Goal: Find specific page/section: Find specific page/section

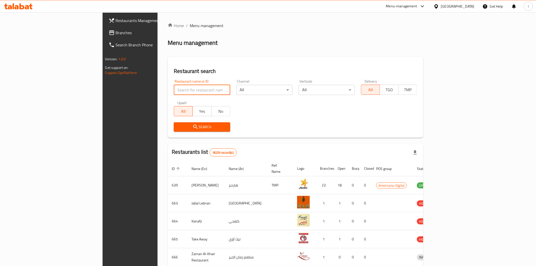
click at [174, 90] on input "search" at bounding box center [202, 90] width 56 height 10
paste input "689221"
type input "689221"
click at [187, 124] on span "Search" at bounding box center [202, 127] width 48 height 6
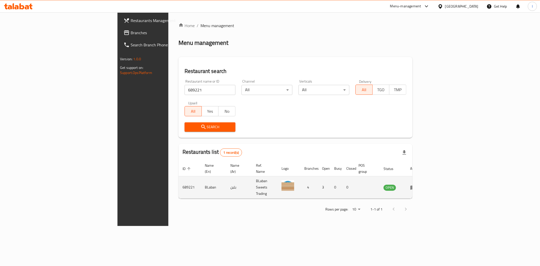
click at [416, 185] on icon "enhanced table" at bounding box center [414, 187] width 6 height 4
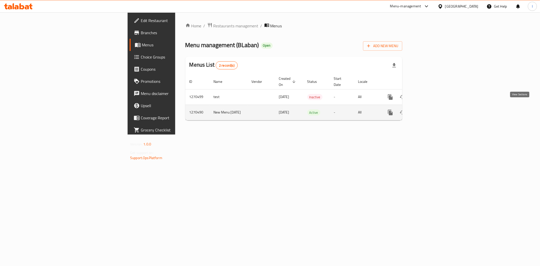
click at [430, 109] on icon "enhanced table" at bounding box center [427, 112] width 6 height 6
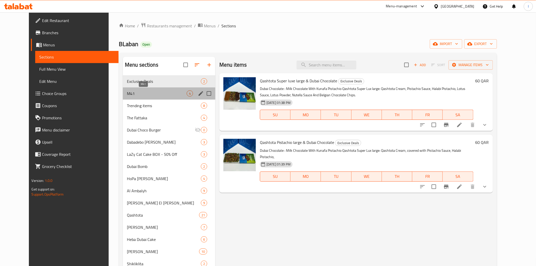
click at [151, 94] on span "M41" at bounding box center [157, 93] width 60 height 6
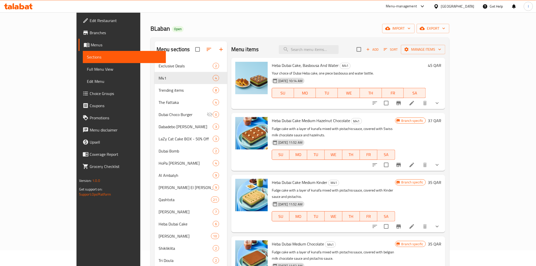
scroll to position [13, 0]
